Goal: Task Accomplishment & Management: Use online tool/utility

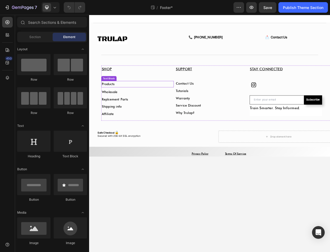
click at [127, 107] on p "Products" at bounding box center [153, 106] width 94 height 8
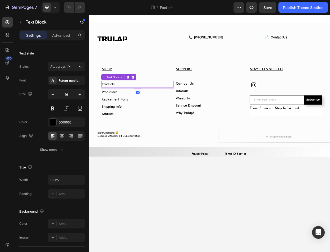
click at [117, 106] on span "Products" at bounding box center [114, 105] width 17 height 5
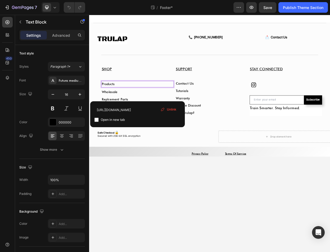
click at [117, 106] on span "Products" at bounding box center [114, 105] width 17 height 5
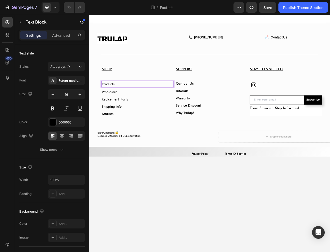
click at [117, 106] on span "Products" at bounding box center [114, 105] width 17 height 5
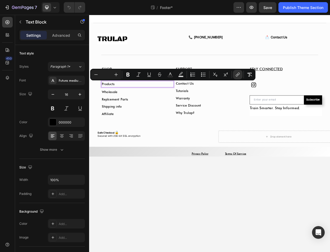
click at [191, 231] on body "Title Line Image 📞 888-345-0777 Custom Code 📩 Contact Us Custom Code Row Row Sh…" at bounding box center [247, 171] width 317 height 313
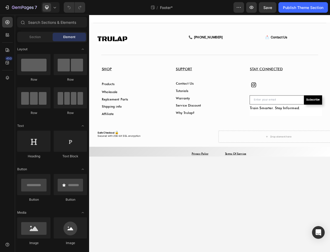
click at [118, 105] on span "Products" at bounding box center [114, 105] width 17 height 5
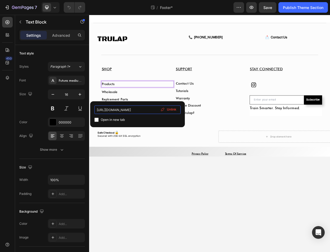
click at [140, 110] on input "https://trulap.com/collections/trulap" at bounding box center [137, 110] width 86 height 8
type input "https://www.trulap.ae/collections/trulap"
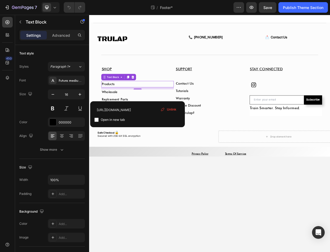
click at [158, 217] on body "Title Line Image 📞 888-345-0777 Custom Code 📩 Contact Us Custom Code Row Row Sh…" at bounding box center [247, 171] width 317 height 313
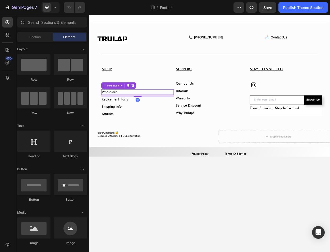
click at [115, 115] on span "Wholesale" at bounding box center [116, 116] width 21 height 5
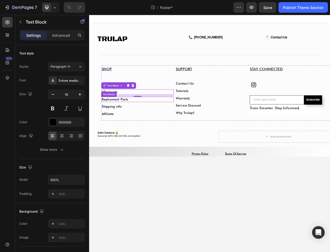
click at [132, 167] on div "Safe Checkout 🔒 Secured with 256-bit SSL encryption" at bounding box center [179, 172] width 158 height 10
click at [120, 115] on span "Wholesale" at bounding box center [116, 116] width 21 height 5
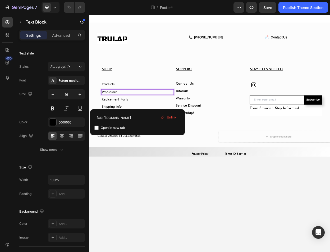
click at [120, 117] on span "Wholesale" at bounding box center [116, 116] width 21 height 5
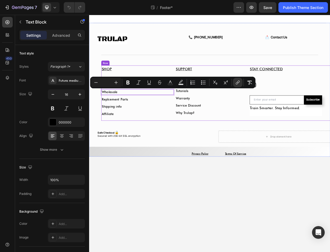
drag, startPoint x: 153, startPoint y: 149, endPoint x: 137, endPoint y: 133, distance: 22.8
click at [153, 149] on div "SHOP Text Block Products ⁠⁠⁠⁠⁠⁠⁠ Text Block Wholesale Text Block 10 Replcement …" at bounding box center [152, 117] width 95 height 72
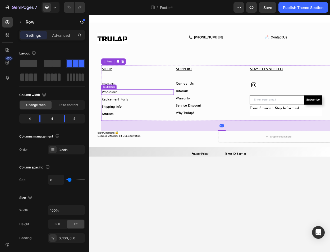
click at [120, 115] on span "Wholesale" at bounding box center [116, 116] width 21 height 5
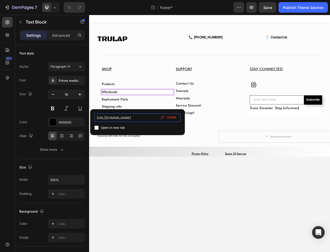
click at [136, 121] on input "https://trulap.com/pages/wholesale" at bounding box center [137, 117] width 86 height 8
click at [136, 120] on input "https://trulap.com/pages/wholesale" at bounding box center [137, 117] width 86 height 8
type input "https://www.trulap.ae/pages/wholesale"
click at [166, 229] on body "Title Line Image 📞 888-345-0777 Custom Code 📩 Contact Us Custom Code Row Row Sh…" at bounding box center [247, 171] width 317 height 313
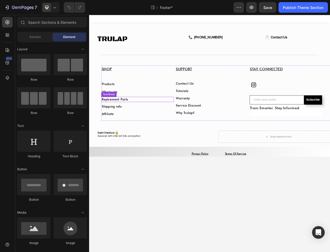
click at [134, 127] on link "Replcement Parts" at bounding box center [123, 126] width 35 height 5
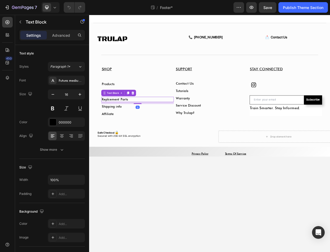
click at [134, 127] on link "Replcement Parts" at bounding box center [123, 126] width 35 height 5
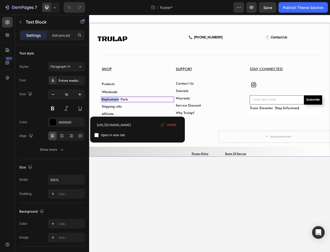
drag, startPoint x: 124, startPoint y: 126, endPoint x: 72, endPoint y: 124, distance: 52.1
click at [89, 124] on html "Title Line Image 📞 888-345-0777 Custom Code 📩 Contact Us Custom Code Row Row Sh…" at bounding box center [247, 171] width 317 height 313
click at [126, 125] on input "https://trulap.com/collections/trulap/products/parts" at bounding box center [137, 125] width 86 height 8
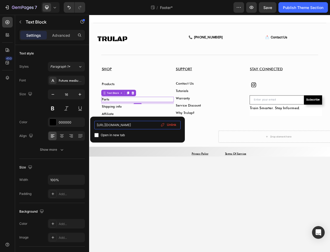
click at [126, 125] on input "https://trulap.com/collections/trulap/products/parts" at bounding box center [137, 125] width 86 height 8
type input "https://www.trulap.ae/collections/trulap/products/parts"
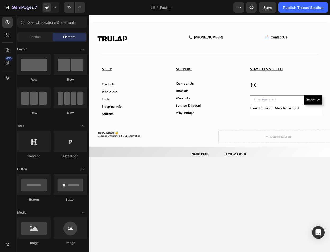
click at [167, 216] on body "Title Line Image 📞 888-345-0777 Custom Code 📩 Contact Us Custom Code Row Row Sh…" at bounding box center [247, 171] width 317 height 313
click at [133, 136] on p "Shipping info" at bounding box center [153, 136] width 94 height 6
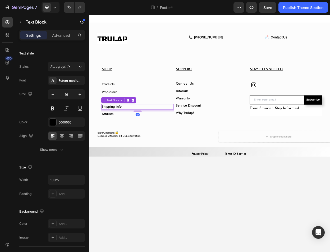
click at [130, 137] on span "Shipping info" at bounding box center [119, 135] width 26 height 5
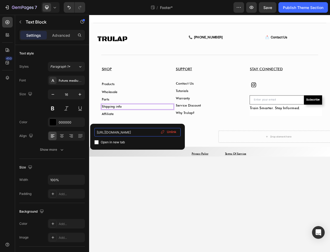
click at [125, 134] on input "https://trulap.com/pages/shipping_policy" at bounding box center [137, 132] width 86 height 8
click at [126, 133] on input "https://trulap.com/pages/shipping_policy" at bounding box center [137, 132] width 86 height 8
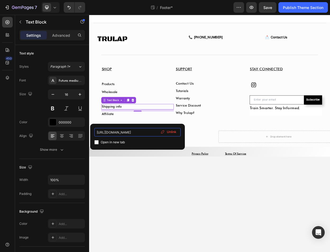
click at [126, 133] on input "https://trulap.com/pages/shipping_policy" at bounding box center [137, 132] width 86 height 8
click at [114, 132] on input "https://trulap.com/pages/shipping_policy" at bounding box center [137, 132] width 86 height 8
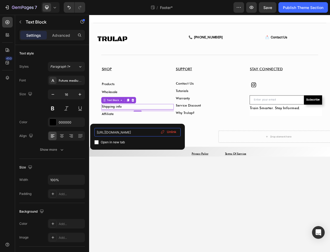
click at [114, 132] on input "https://trulap.com/pages/shipping_policy" at bounding box center [137, 132] width 86 height 8
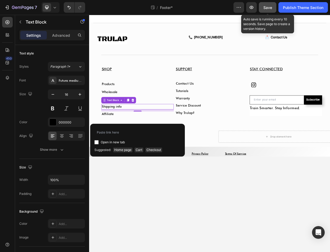
click at [273, 7] on button "Save" at bounding box center [267, 7] width 17 height 11
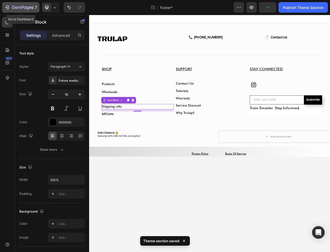
click at [10, 9] on div "7" at bounding box center [20, 7] width 33 height 6
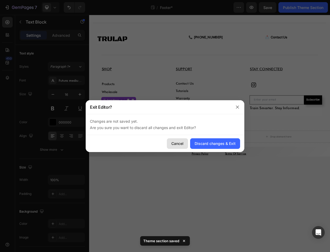
click at [173, 147] on button "Cancel" at bounding box center [177, 143] width 21 height 11
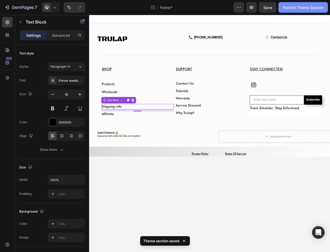
click at [304, 12] on button "Publish Theme Section" at bounding box center [302, 7] width 49 height 11
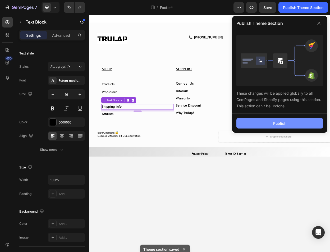
click at [283, 126] on div "Publish" at bounding box center [279, 124] width 13 height 6
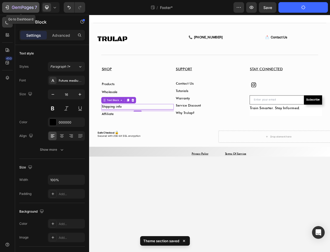
click at [12, 6] on icon "button" at bounding box center [23, 8] width 22 height 4
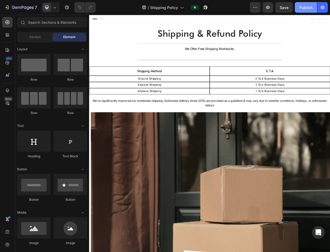
click at [301, 5] on div "Publish" at bounding box center [305, 8] width 13 height 6
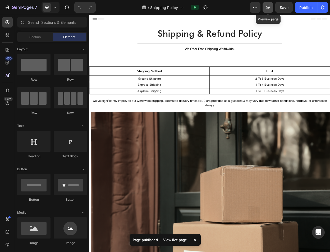
click at [267, 6] on icon "button" at bounding box center [267, 7] width 5 height 5
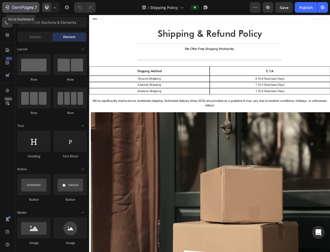
click at [11, 3] on button "7" at bounding box center [20, 7] width 37 height 11
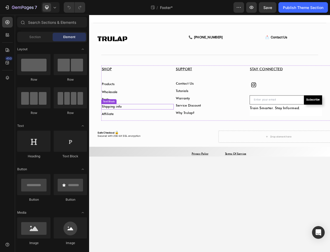
click at [125, 134] on span "Shipping info" at bounding box center [119, 135] width 26 height 5
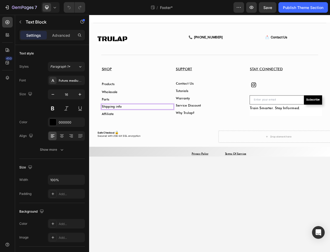
click at [118, 135] on span "Shipping info" at bounding box center [119, 135] width 26 height 5
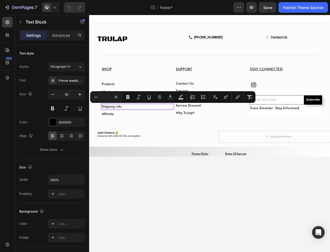
click at [149, 232] on body "Title Line Image 📞 [PHONE_NUMBER] Custom Code 📩 Contact Us Custom Code Row Row …" at bounding box center [247, 171] width 317 height 313
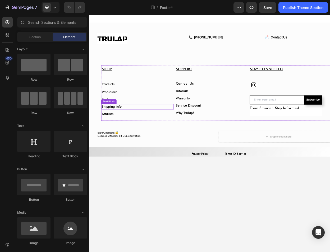
click at [116, 134] on span "Shipping info" at bounding box center [119, 135] width 26 height 5
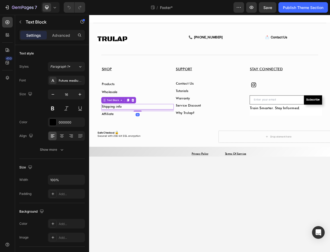
click at [126, 132] on div "Shipping info" at bounding box center [152, 135] width 95 height 7
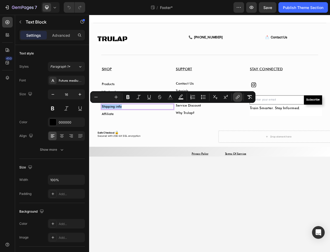
click at [240, 98] on icon "Editor contextual toolbar" at bounding box center [237, 96] width 5 height 5
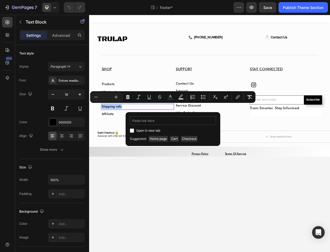
click at [174, 122] on input "Editor contextual toolbar" at bounding box center [173, 120] width 86 height 8
type input "[URL][DOMAIN_NAME]"
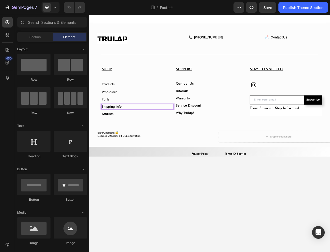
click at [187, 217] on body "Title Line Image 📞 [PHONE_NUMBER] Custom Code 📩 Contact Us Custom Code Row Row …" at bounding box center [247, 171] width 317 height 313
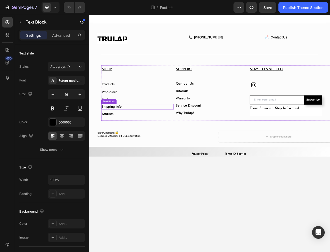
click at [167, 132] on div "Shipping info" at bounding box center [152, 135] width 95 height 7
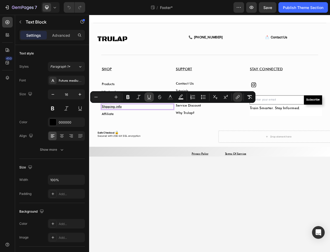
click at [147, 96] on icon "Editor contextual toolbar" at bounding box center [149, 96] width 5 height 5
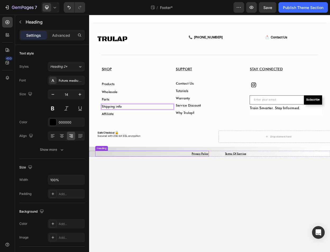
click at [150, 199] on h2 "Privacy Policy" at bounding box center [192, 198] width 109 height 8
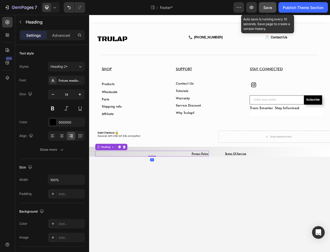
click at [266, 8] on span "Save" at bounding box center [267, 7] width 9 height 4
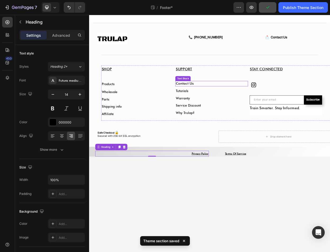
click at [216, 103] on span "Contact Us" at bounding box center [215, 105] width 24 height 5
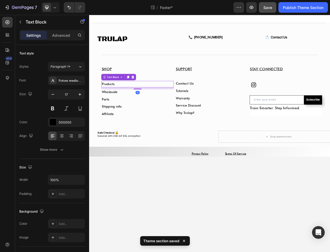
click at [120, 104] on span "Products" at bounding box center [114, 105] width 17 height 5
click at [214, 105] on span "Contact Us" at bounding box center [215, 105] width 24 height 5
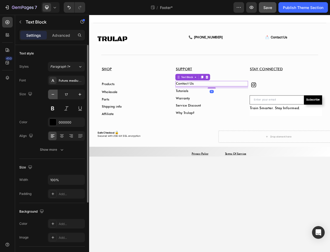
click at [49, 95] on button "button" at bounding box center [53, 95] width 10 height 10
type input "16"
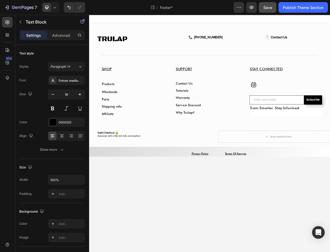
click at [161, 226] on body "Title Line Image 📞 [PHONE_NUMBER] Custom Code 📩 Contact Us Custom Code Row Row …" at bounding box center [247, 171] width 317 height 313
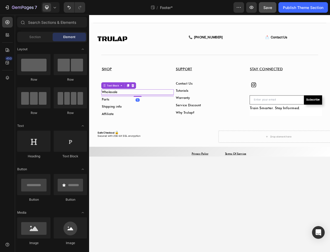
click at [121, 117] on span "Wholesale" at bounding box center [116, 116] width 21 height 5
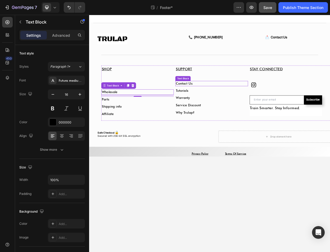
click at [221, 104] on span "Contact Us" at bounding box center [214, 105] width 22 height 5
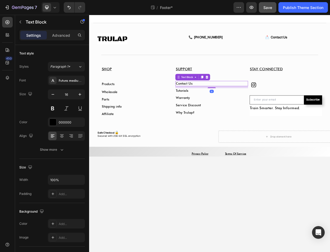
click at [224, 104] on span "Contact Us" at bounding box center [214, 105] width 22 height 5
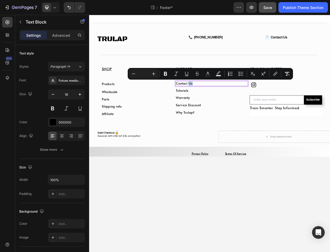
click at [224, 104] on span "Contact Us" at bounding box center [214, 105] width 22 height 5
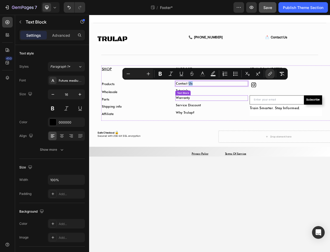
click at [217, 123] on link "Warranty" at bounding box center [212, 124] width 19 height 5
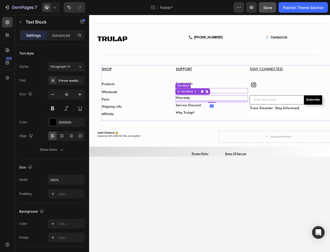
click at [225, 104] on span "Contact Us" at bounding box center [214, 105] width 22 height 5
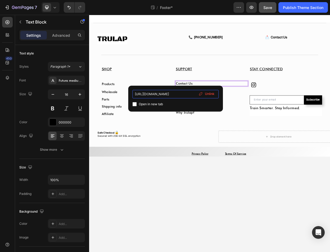
click at [164, 97] on input "[URL][DOMAIN_NAME]" at bounding box center [175, 94] width 86 height 8
type input "[URL][DOMAIN_NAME]"
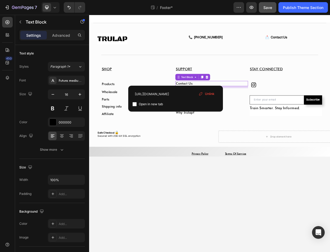
drag, startPoint x: 259, startPoint y: 238, endPoint x: 260, endPoint y: 201, distance: 36.8
click at [259, 238] on body "Title Line Image 📞 [PHONE_NUMBER] Custom Code 📩 Contact Us Custom Code Row Row …" at bounding box center [247, 171] width 317 height 313
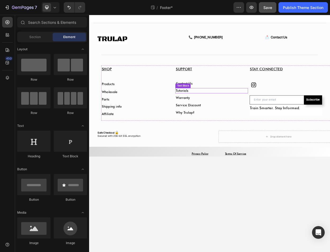
click at [229, 115] on p "Tutorials" at bounding box center [250, 115] width 94 height 6
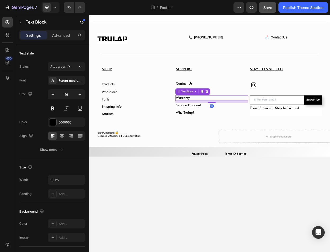
click at [211, 124] on link "Warranty" at bounding box center [212, 124] width 19 height 5
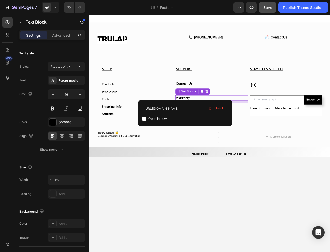
click at [215, 125] on link "Warranty" at bounding box center [212, 124] width 19 height 5
click at [179, 110] on input "[URL][DOMAIN_NAME]" at bounding box center [185, 108] width 86 height 8
type input "[URL][DOMAIN_NAME]"
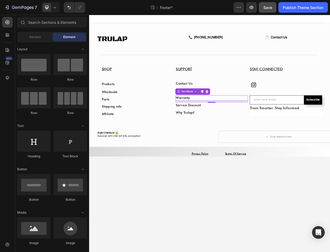
click at [205, 214] on body "Title Line Image 📞 [PHONE_NUMBER] Custom Code 📩 Contact Us Custom Code Row Row …" at bounding box center [247, 171] width 317 height 313
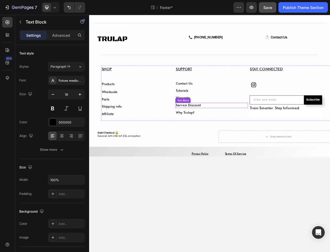
click at [222, 132] on span "Service Discount" at bounding box center [219, 133] width 33 height 5
click at [216, 132] on span "Service Discount" at bounding box center [219, 133] width 33 height 5
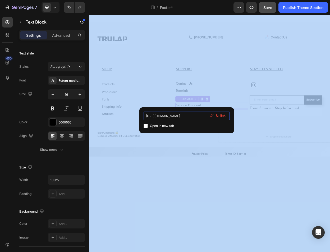
click at [181, 116] on input "[URL][DOMAIN_NAME]" at bounding box center [187, 116] width 86 height 8
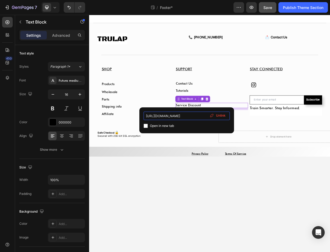
click at [181, 116] on input "[URL][DOMAIN_NAME]" at bounding box center [187, 116] width 86 height 8
paste input "[DOMAIN_NAME]"
type input "[URL][DOMAIN_NAME]"
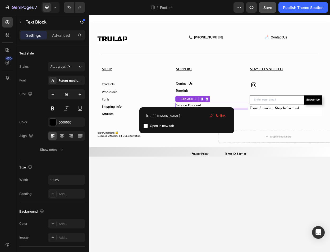
click at [207, 221] on body "Title Line Image 📞 [PHONE_NUMBER] Custom Code 📩 Contact Us Custom Code Row Row …" at bounding box center [247, 171] width 317 height 313
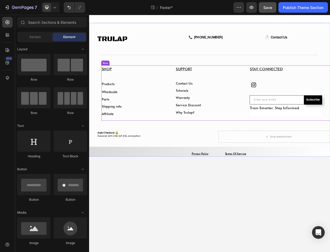
click at [219, 140] on div "SUPPORT Text Block Contact Us ⁠⁠⁠⁠⁠⁠⁠ Text Block Tutorials Text Block Warranty …" at bounding box center [250, 117] width 95 height 72
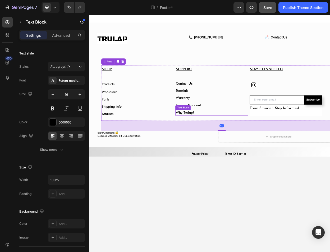
click at [218, 142] on span "Why Trulap?" at bounding box center [215, 143] width 25 height 5
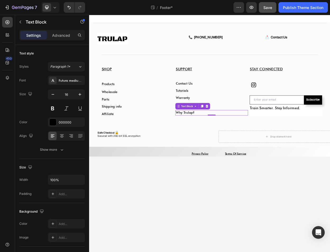
click at [220, 140] on div "Why Trulap?" at bounding box center [250, 143] width 95 height 7
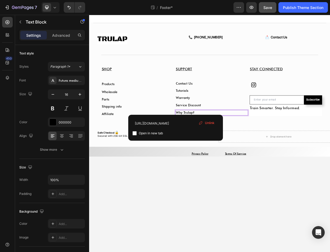
click at [218, 143] on span "Why Trulap?" at bounding box center [215, 143] width 25 height 5
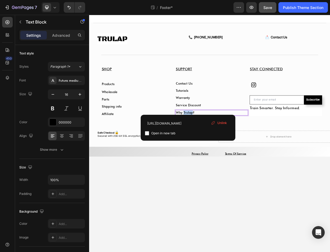
click at [218, 143] on span "Why Trulap?" at bounding box center [215, 143] width 25 height 5
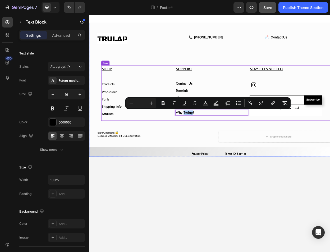
click at [213, 159] on div "Title Line Image 📞 [PHONE_NUMBER] Custom Code 📩 Contact Us Custom Code Row Row …" at bounding box center [247, 113] width 317 height 176
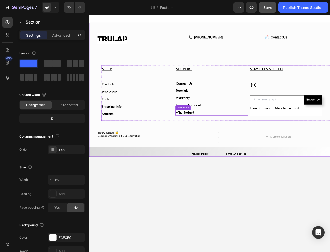
click at [220, 144] on span "Why Trulap?" at bounding box center [215, 143] width 25 height 5
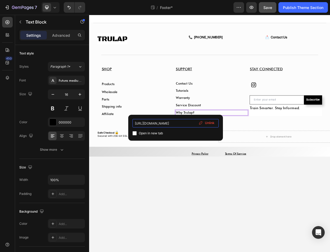
click at [175, 121] on input "[URL][DOMAIN_NAME]" at bounding box center [175, 123] width 86 height 8
paste input "[DOMAIN_NAME]"
type input "[URL][DOMAIN_NAME]"
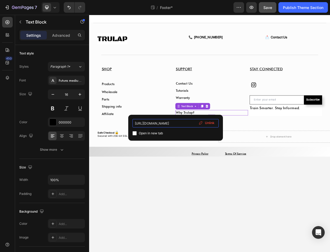
scroll to position [0, 0]
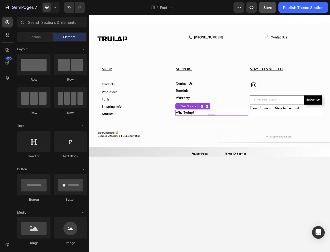
click at [202, 219] on body "Title Line Image 📞 [PHONE_NUMBER] Custom Code 📩 Contact Us Custom Code Row Row …" at bounding box center [247, 171] width 317 height 313
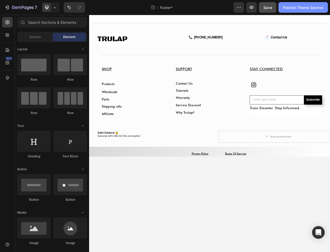
click at [301, 11] on button "Publish Theme Section" at bounding box center [302, 7] width 49 height 11
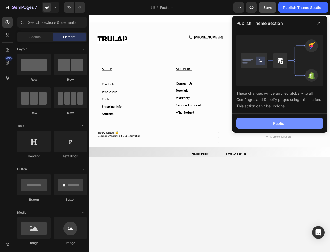
click at [285, 125] on div "Publish" at bounding box center [279, 124] width 13 height 6
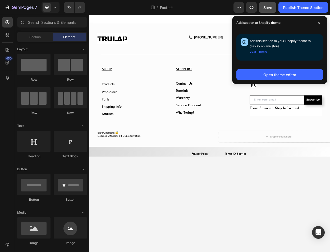
click at [205, 252] on body "Title Line Image 📞 [PHONE_NUMBER] Custom Code 📩 Contact Us Custom Code Row Row …" at bounding box center [247, 171] width 317 height 313
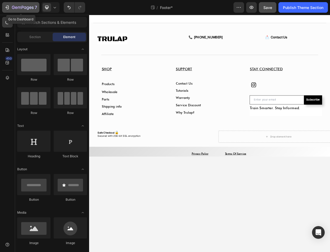
click at [27, 10] on icon "button" at bounding box center [23, 8] width 22 height 4
